Goal: Find specific page/section: Find specific page/section

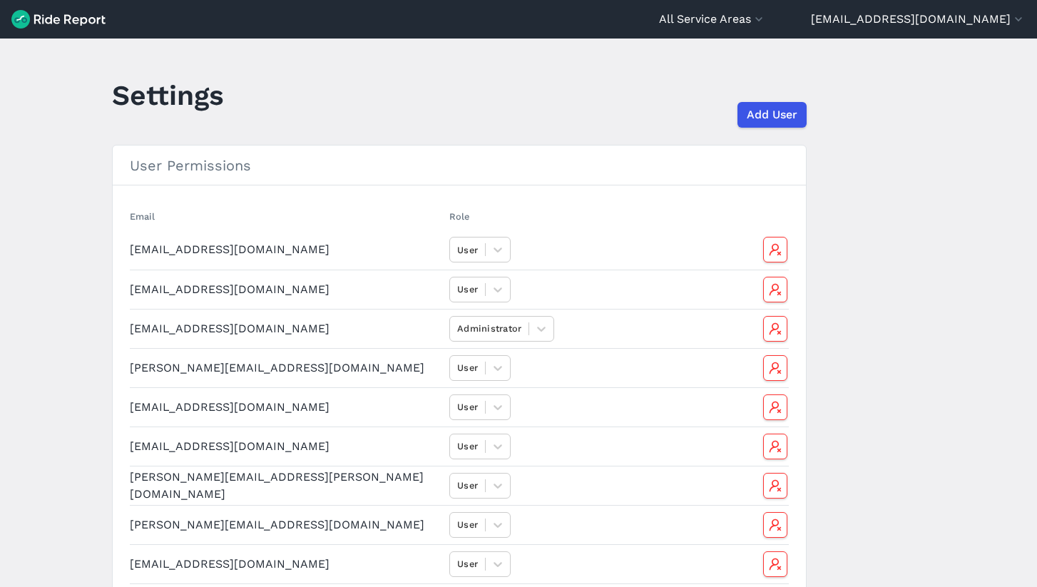
click at [52, 24] on img at bounding box center [58, 19] width 94 height 19
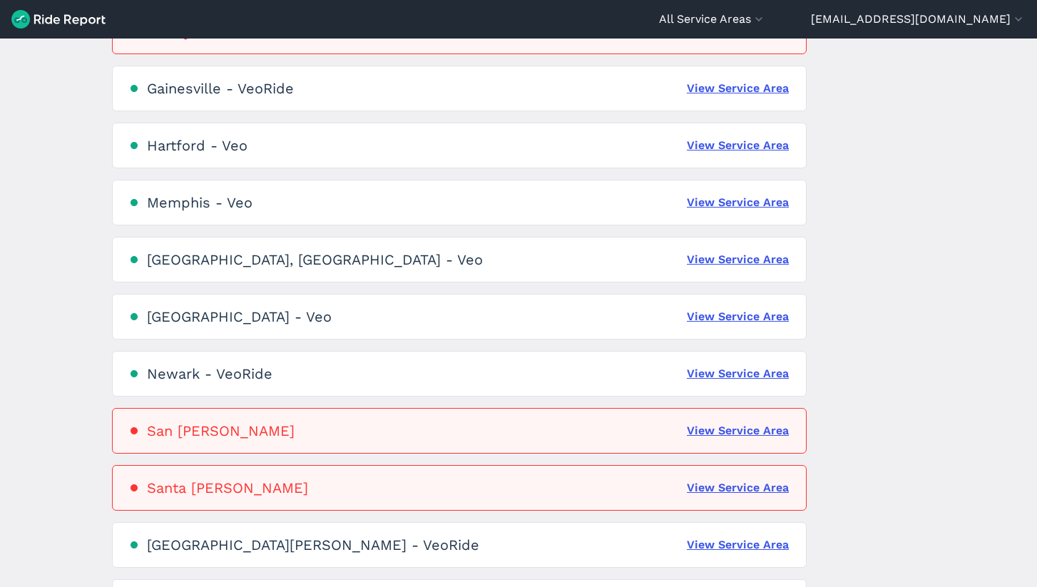
scroll to position [510, 0]
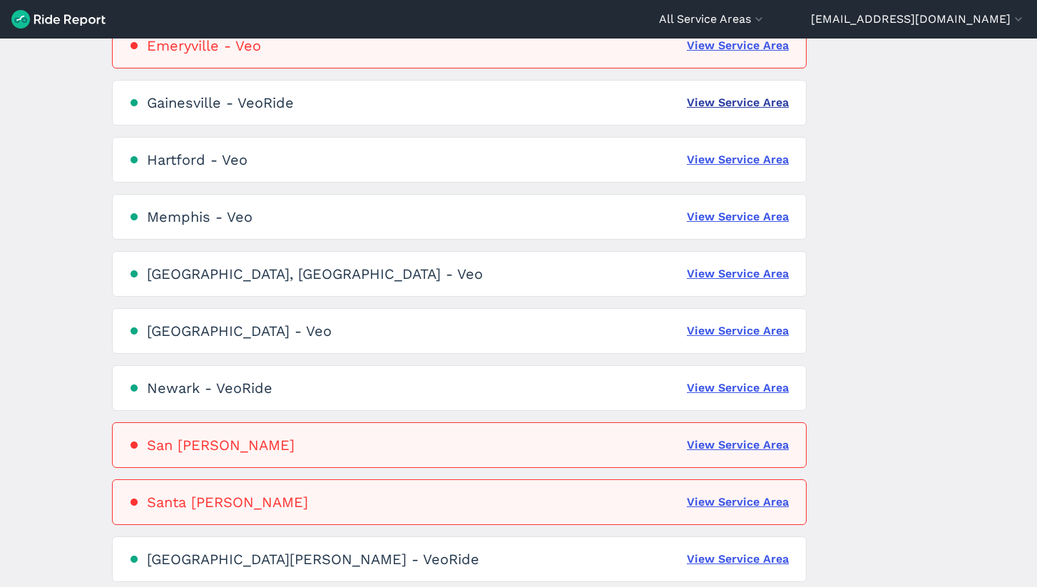
click at [710, 100] on link "View Service Area" at bounding box center [738, 102] width 102 height 17
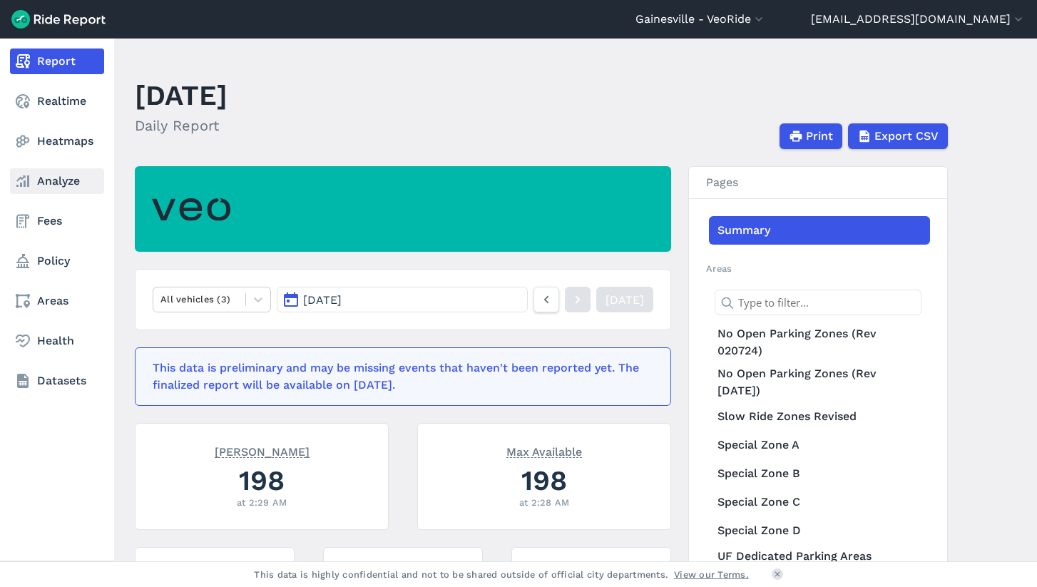
click at [65, 185] on link "Analyze" at bounding box center [57, 181] width 94 height 26
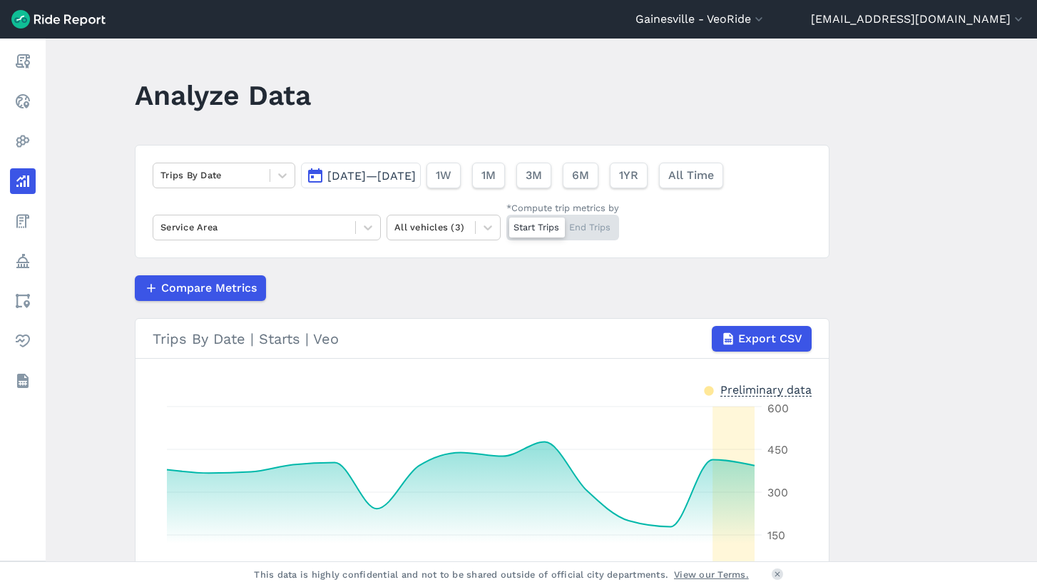
click at [341, 169] on span "[DATE]—[DATE]" at bounding box center [371, 176] width 88 height 14
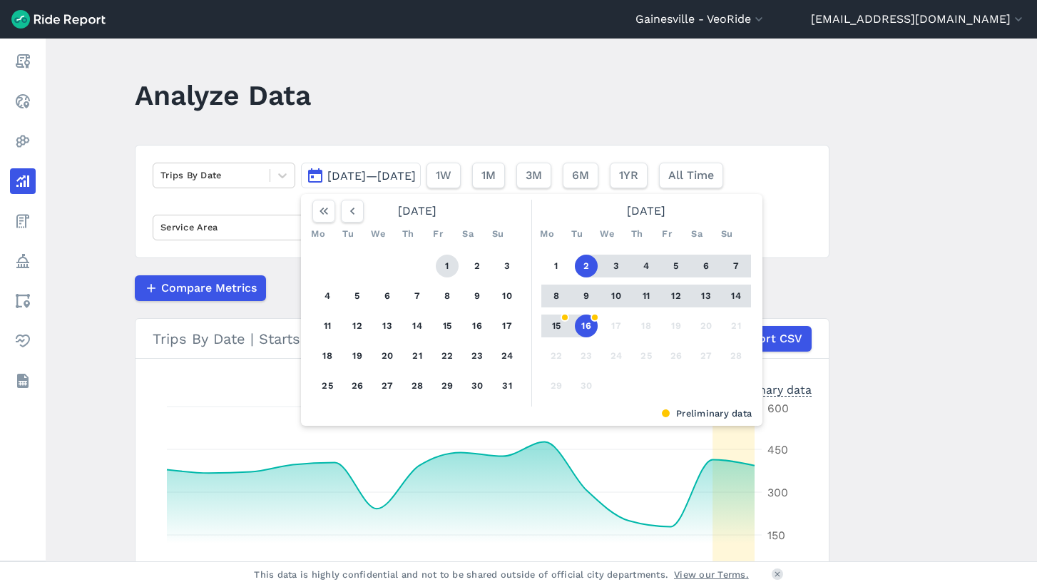
click at [449, 262] on button "1" at bounding box center [447, 266] width 23 height 23
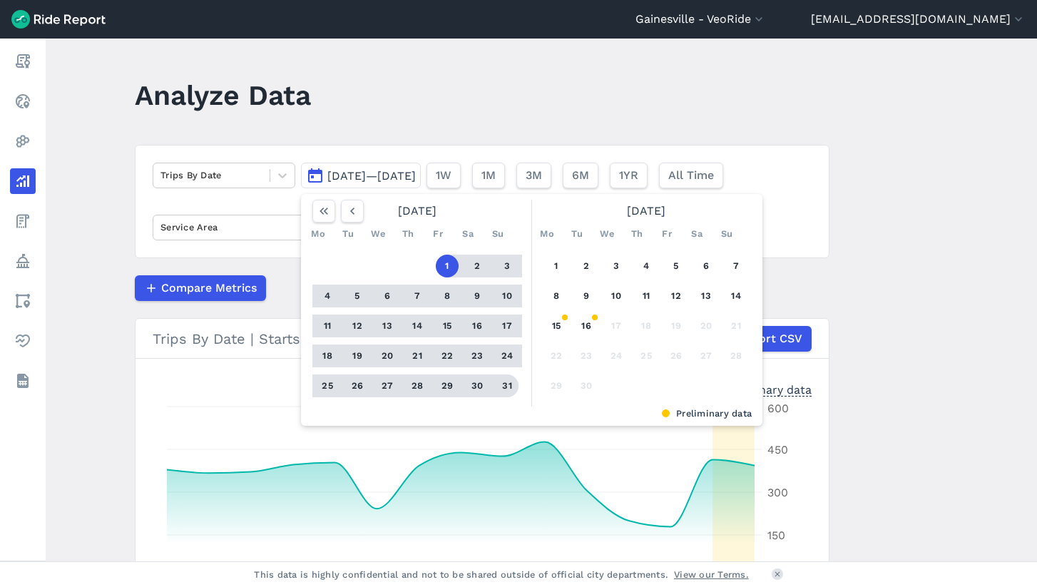
click at [511, 392] on button "31" at bounding box center [507, 385] width 23 height 23
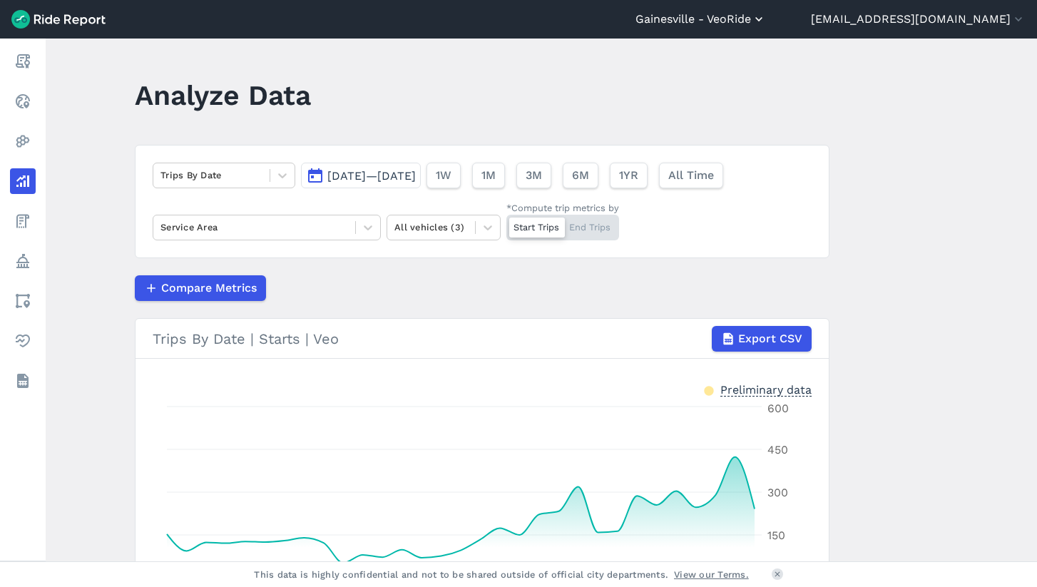
click at [726, 13] on button "Gainesville - VeoRide" at bounding box center [700, 19] width 131 height 17
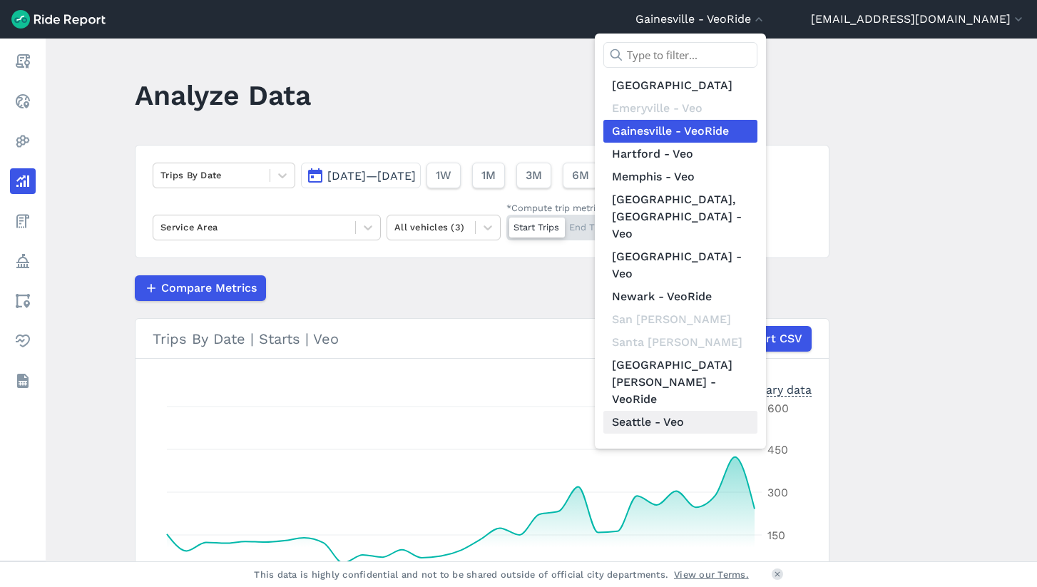
scroll to position [165, 0]
click at [707, 474] on link "The [US_STATE][GEOGRAPHIC_DATA]-Veo" at bounding box center [680, 502] width 154 height 57
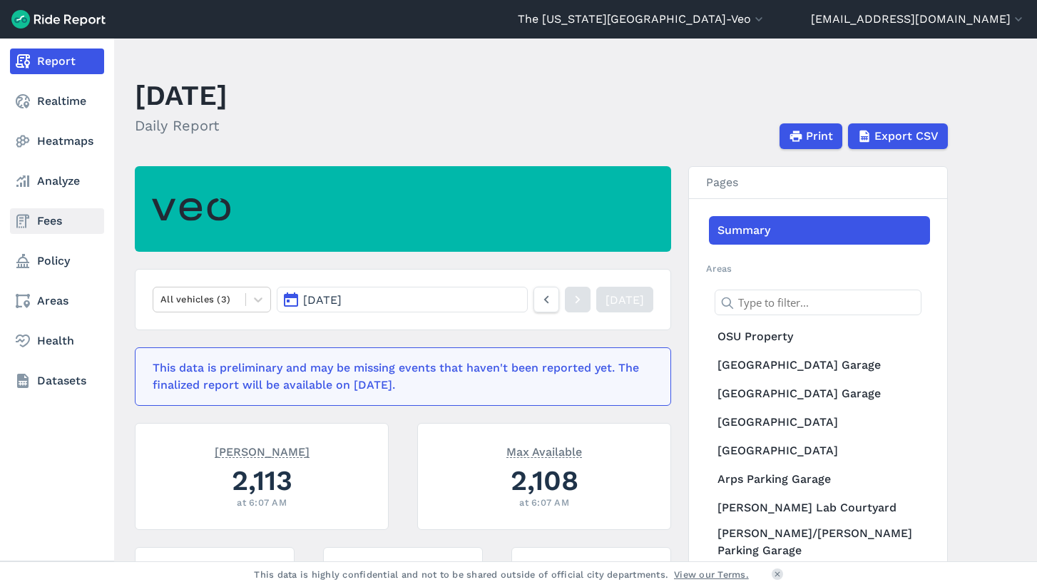
click at [40, 213] on link "Fees" at bounding box center [57, 221] width 94 height 26
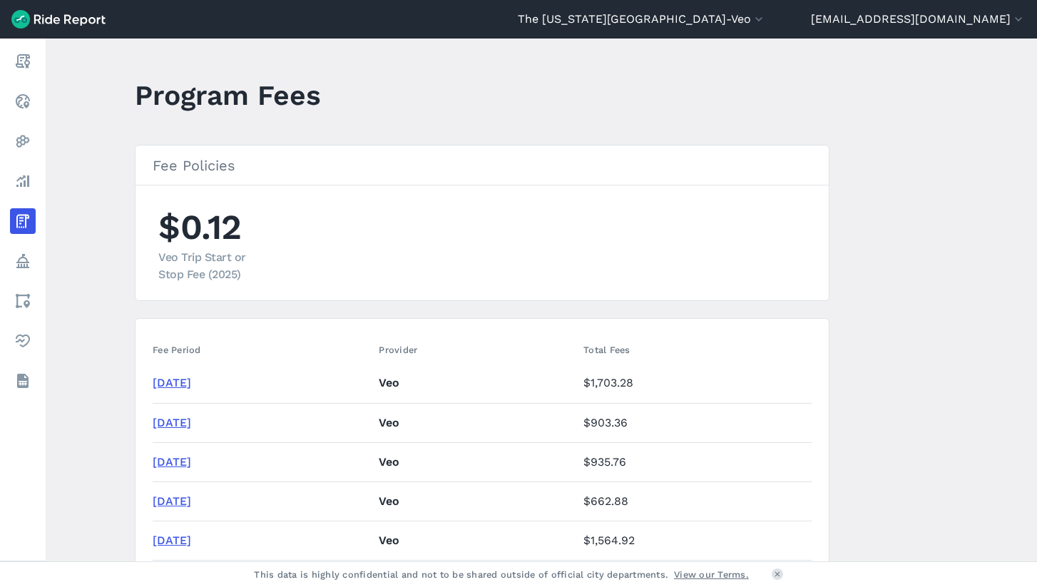
click at [172, 501] on link "[DATE]" at bounding box center [172, 501] width 39 height 14
